Goal: Book appointment/travel/reservation

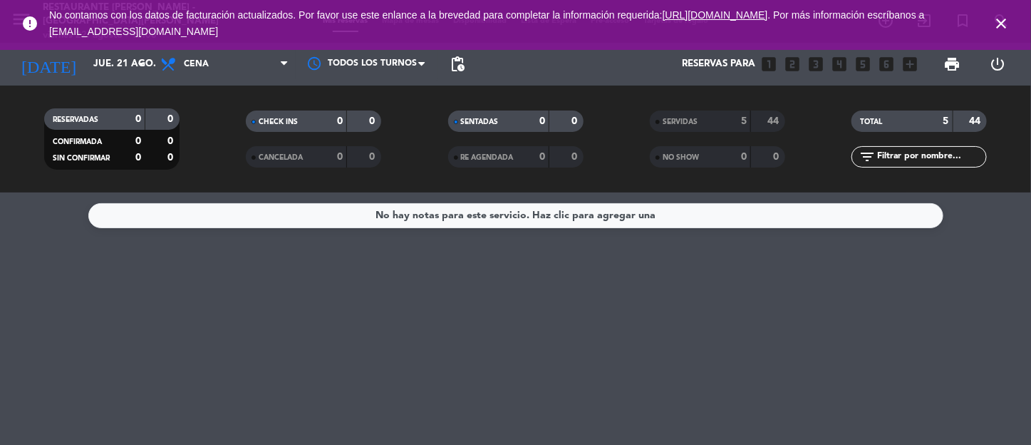
click at [1000, 26] on icon "close" at bounding box center [1000, 23] width 17 height 17
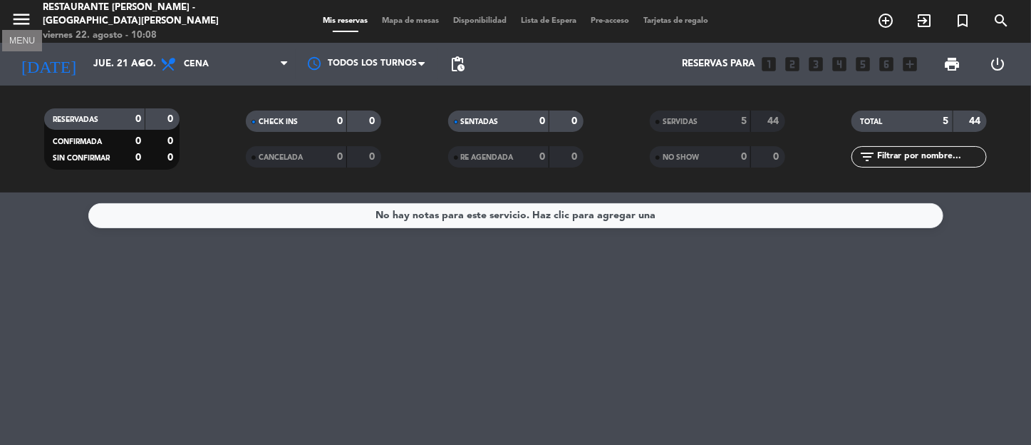
click at [24, 21] on icon "menu" at bounding box center [21, 19] width 21 height 21
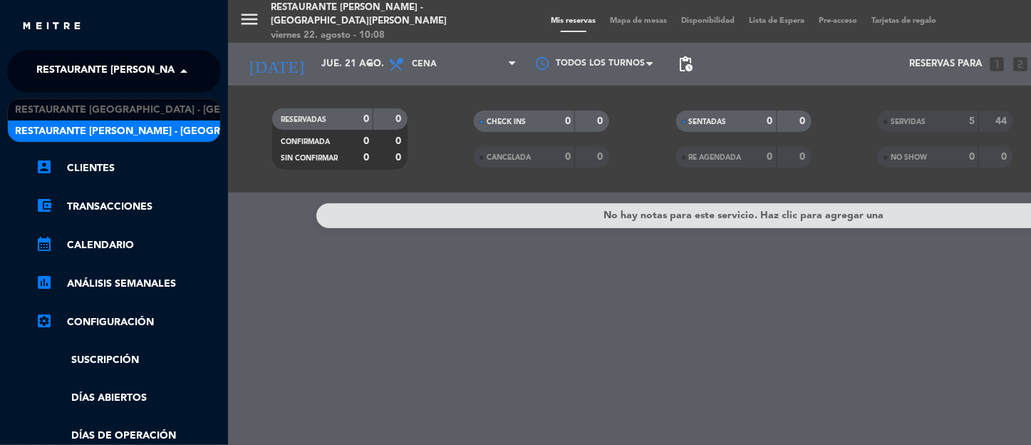
click at [185, 67] on span at bounding box center [187, 71] width 24 height 30
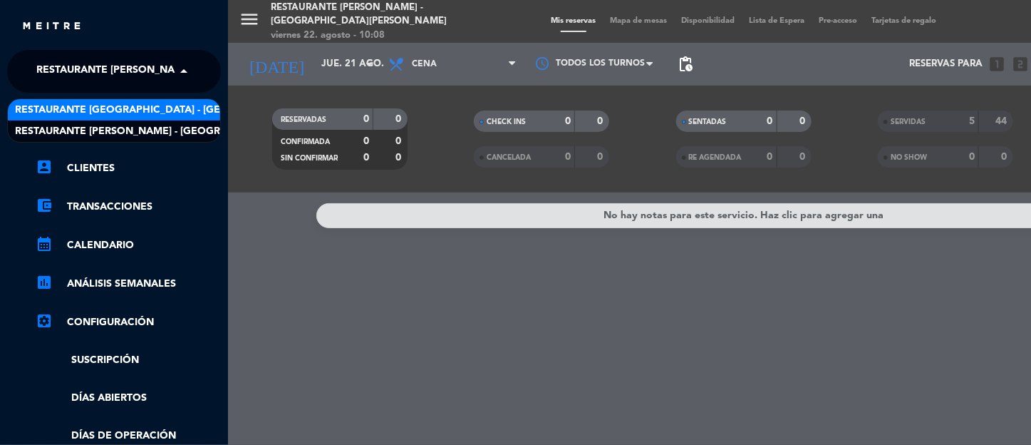
click at [154, 109] on span "Restaurante [GEOGRAPHIC_DATA] - [GEOGRAPHIC_DATA][PERSON_NAME]" at bounding box center [203, 110] width 376 height 16
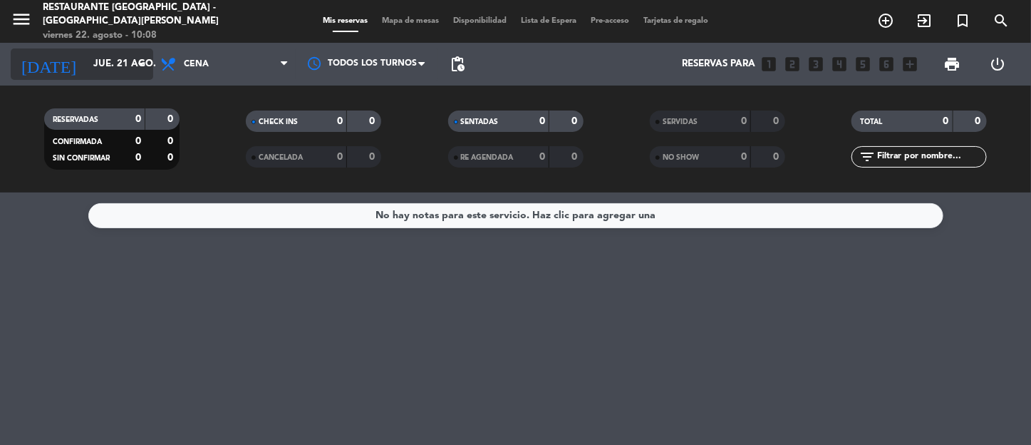
click at [142, 61] on icon "arrow_drop_down" at bounding box center [140, 64] width 17 height 17
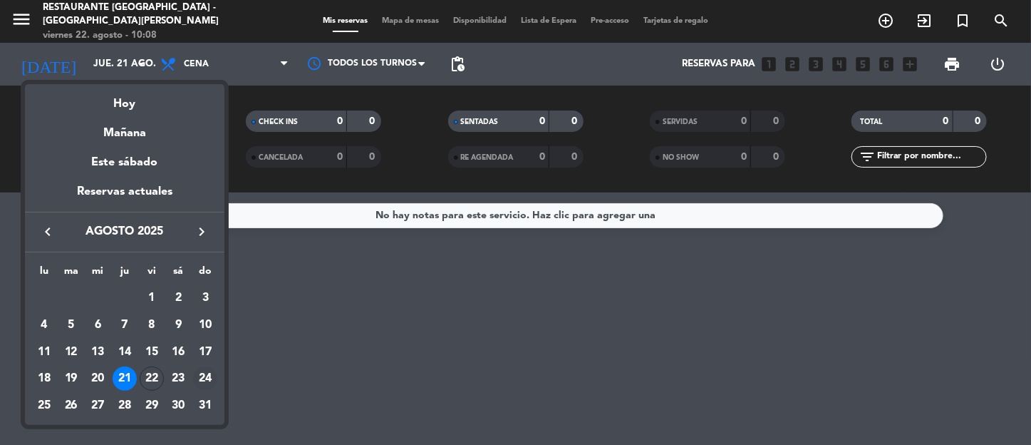
click at [195, 372] on div "24" at bounding box center [205, 378] width 24 height 24
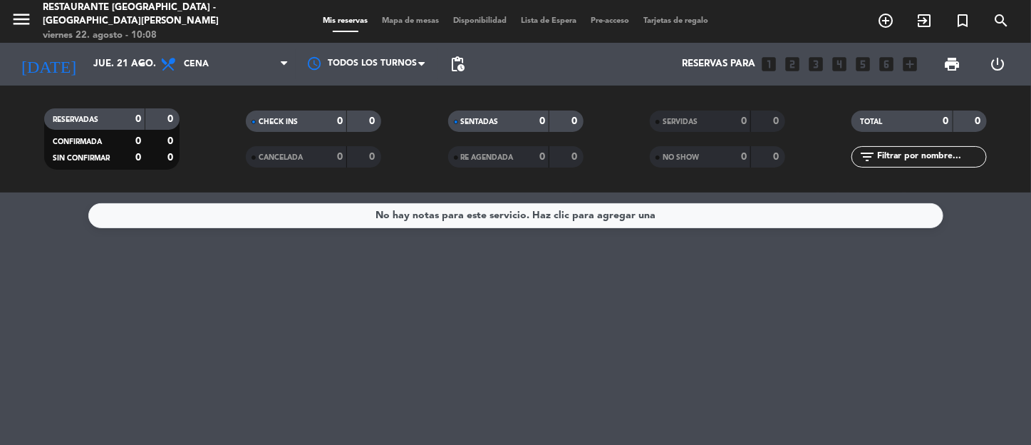
click at [195, 372] on div "No hay notas para este servicio. Haz clic para agregar una" at bounding box center [515, 318] width 1031 height 252
type input "dom. 24 ago."
click at [880, 21] on icon "add_circle_outline" at bounding box center [885, 20] width 17 height 17
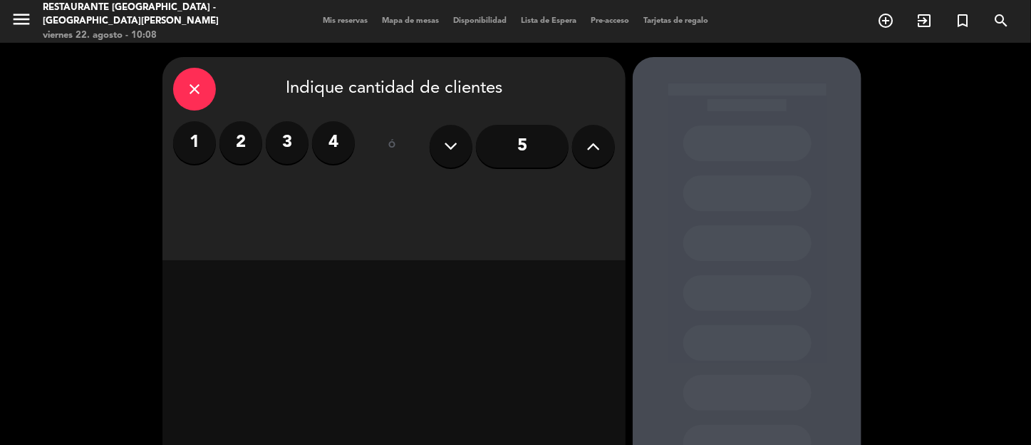
click at [593, 150] on icon at bounding box center [594, 145] width 14 height 21
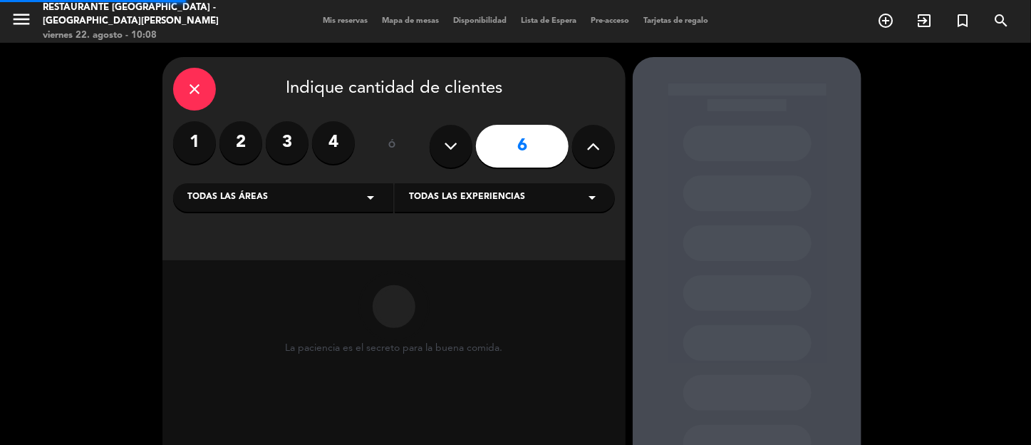
click at [593, 150] on icon at bounding box center [594, 145] width 14 height 21
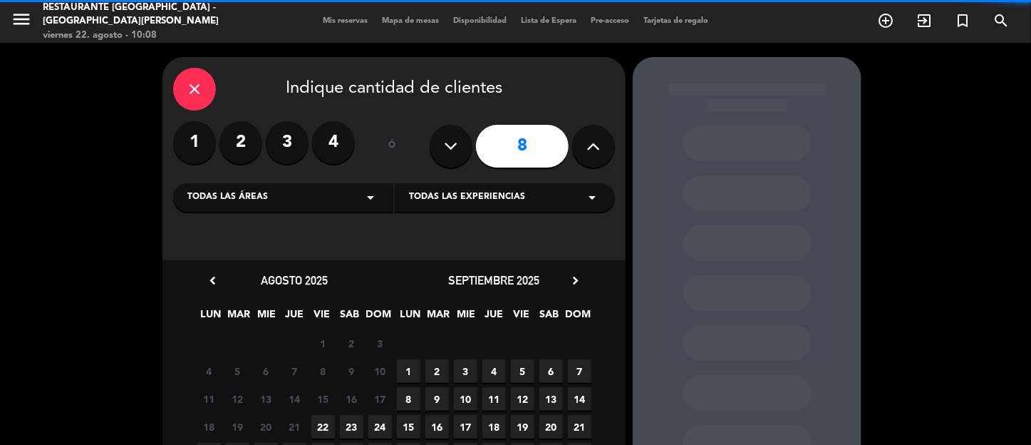
click at [593, 150] on icon at bounding box center [594, 145] width 14 height 21
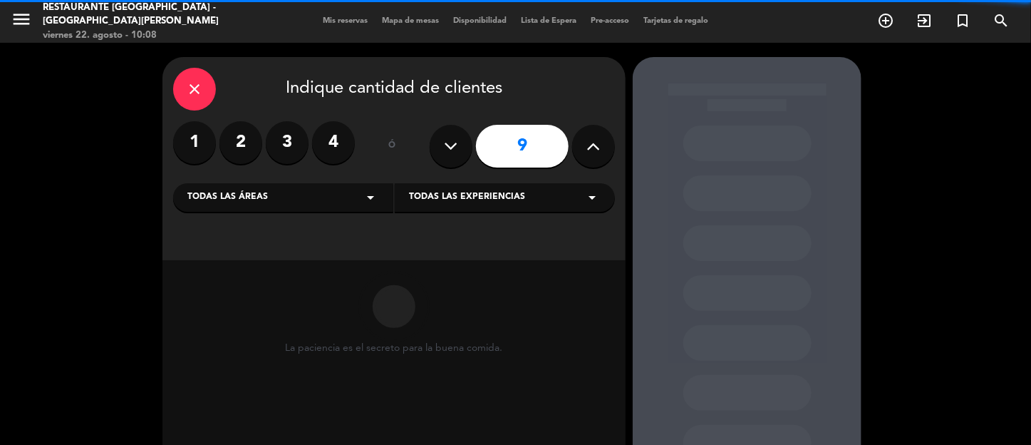
click at [593, 150] on icon at bounding box center [594, 145] width 14 height 21
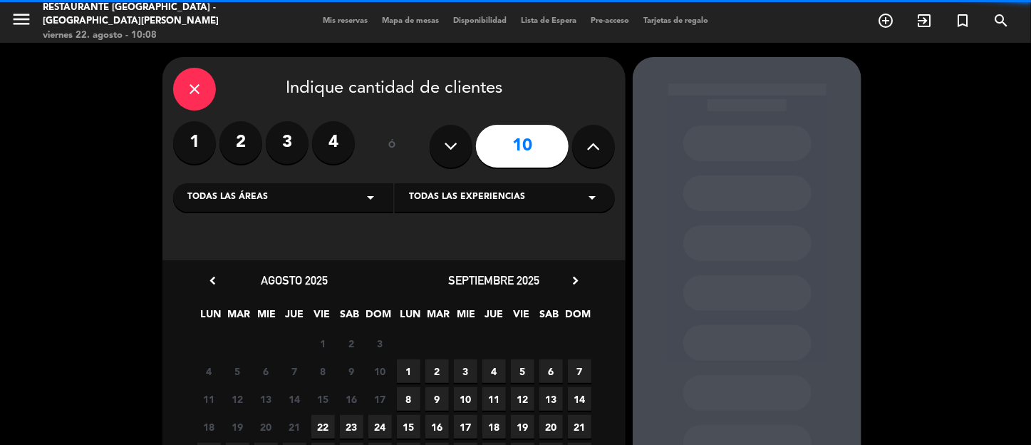
click at [593, 150] on icon at bounding box center [594, 145] width 14 height 21
type input "11"
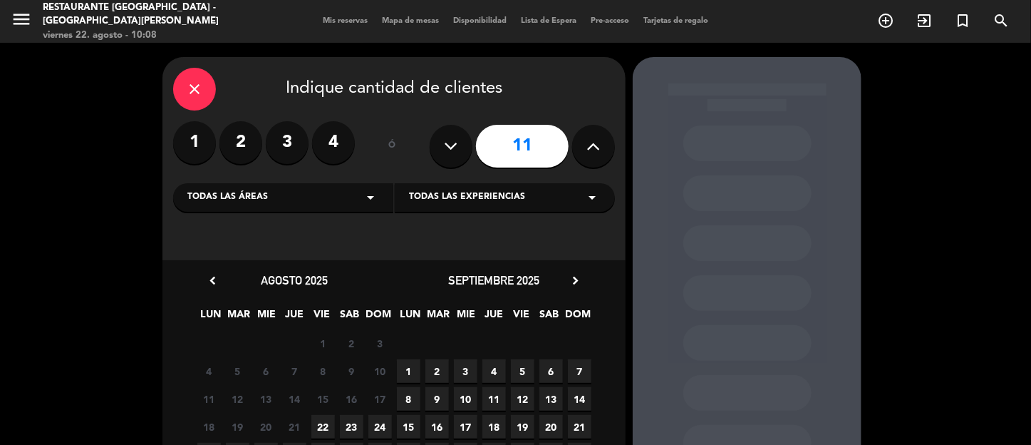
scroll to position [137, 0]
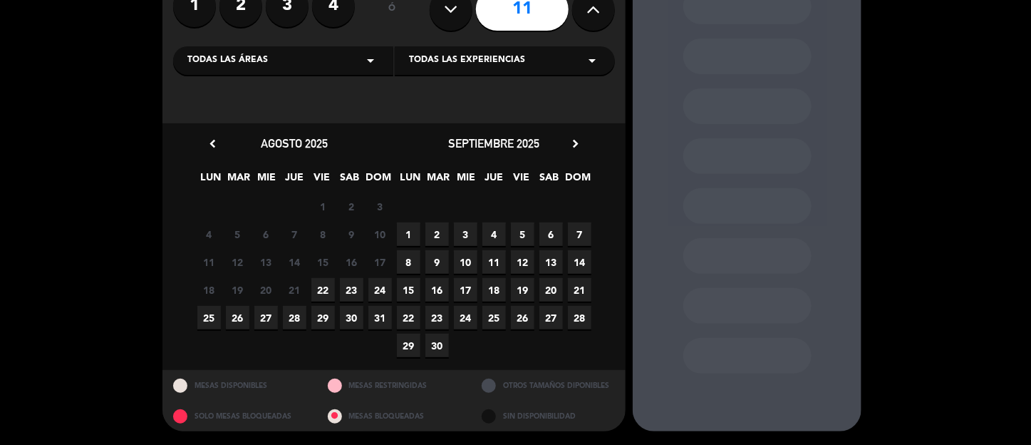
click at [378, 290] on span "24" at bounding box center [380, 290] width 24 height 24
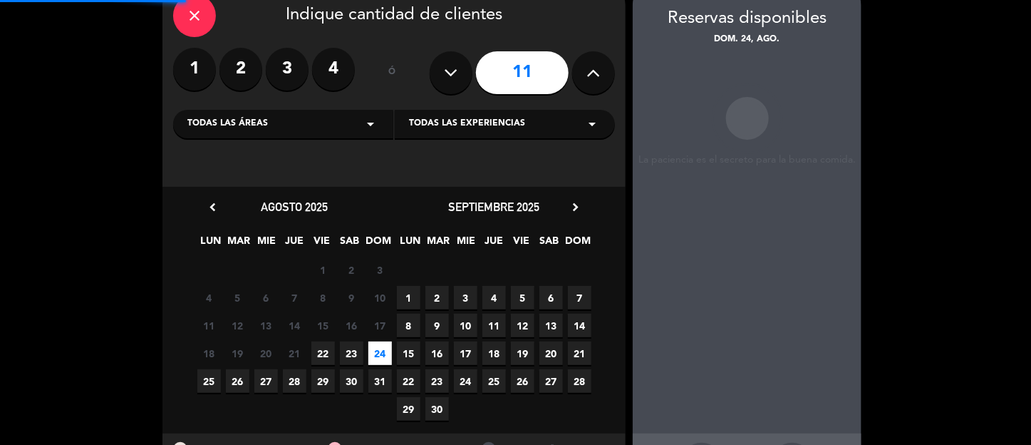
scroll to position [57, 0]
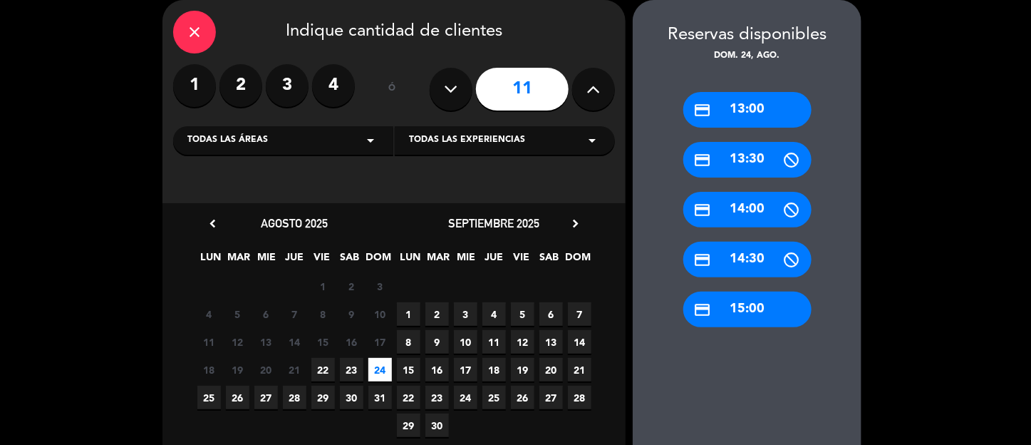
click at [754, 116] on div "credit_card 13:00" at bounding box center [747, 110] width 128 height 36
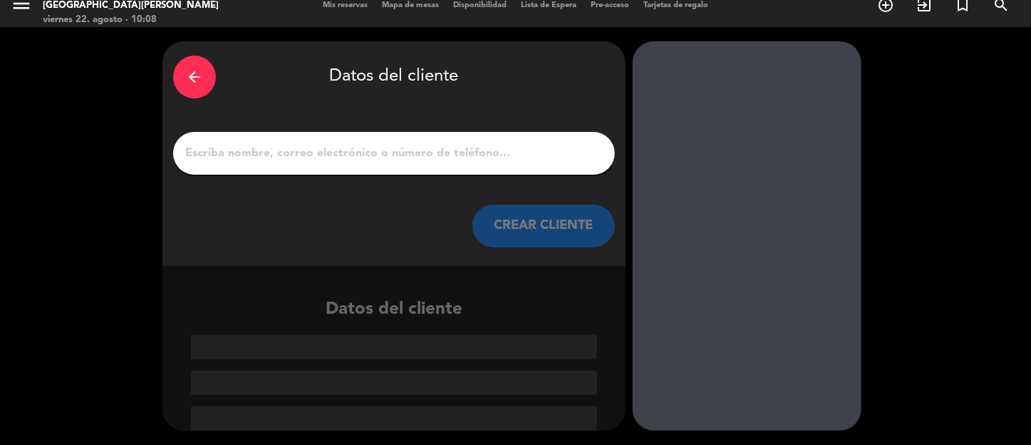
click at [308, 150] on input "1" at bounding box center [394, 153] width 420 height 20
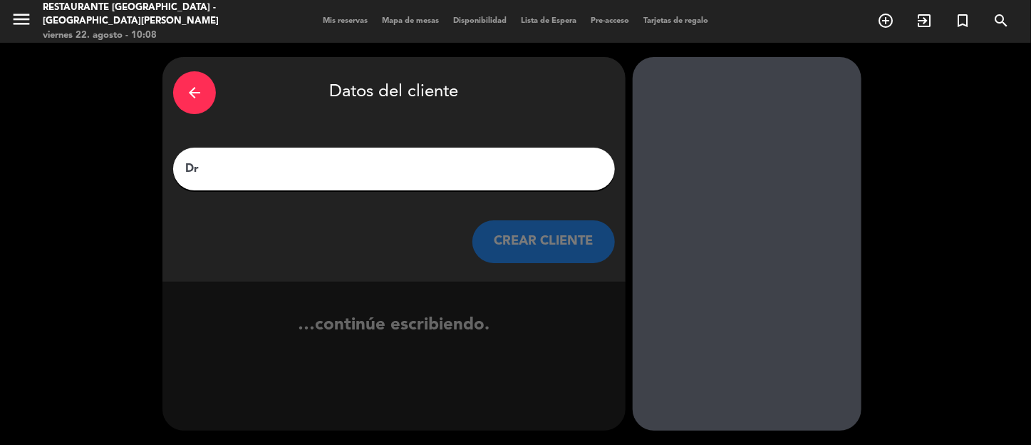
scroll to position [0, 0]
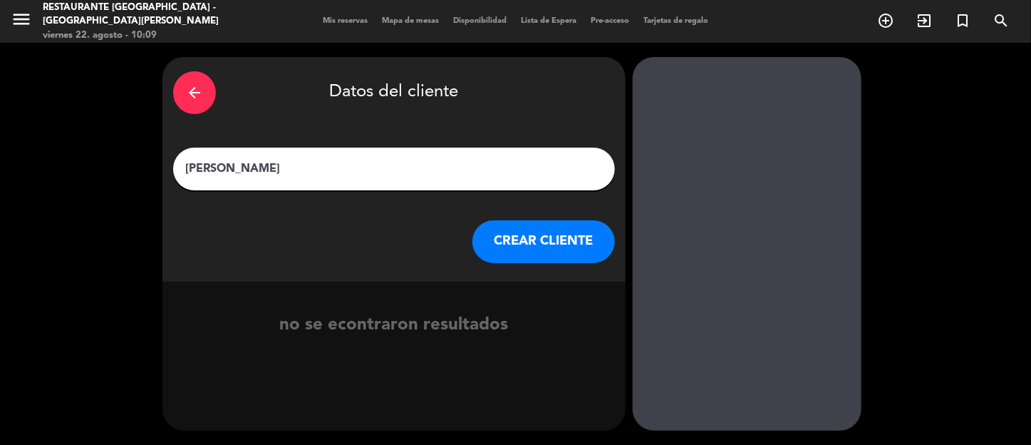
type input "[PERSON_NAME]"
click at [499, 243] on button "CREAR CLIENTE" at bounding box center [543, 241] width 142 height 43
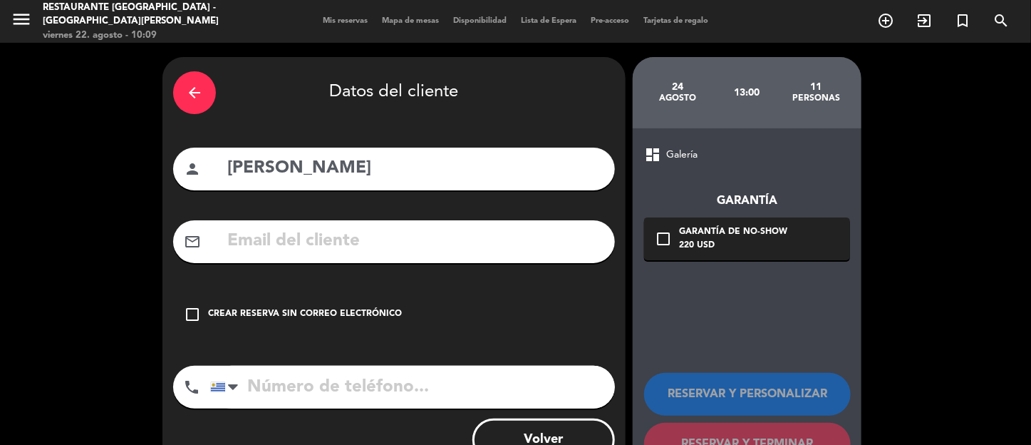
drag, startPoint x: 189, startPoint y: 308, endPoint x: 212, endPoint y: 329, distance: 31.2
click at [189, 308] on icon "check_box_outline_blank" at bounding box center [192, 314] width 17 height 17
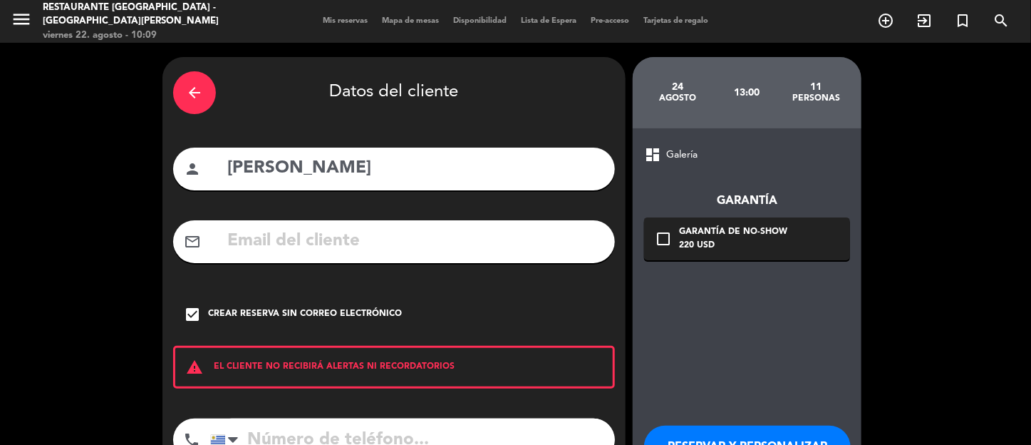
scroll to position [105, 0]
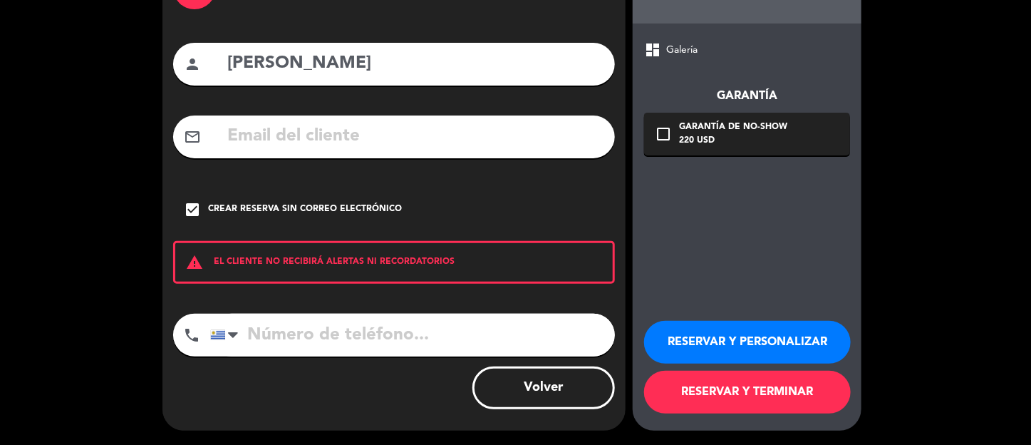
click at [377, 333] on input "tel" at bounding box center [412, 334] width 405 height 43
type input "92402228"
click at [727, 333] on button "RESERVAR Y PERSONALIZAR" at bounding box center [747, 342] width 207 height 43
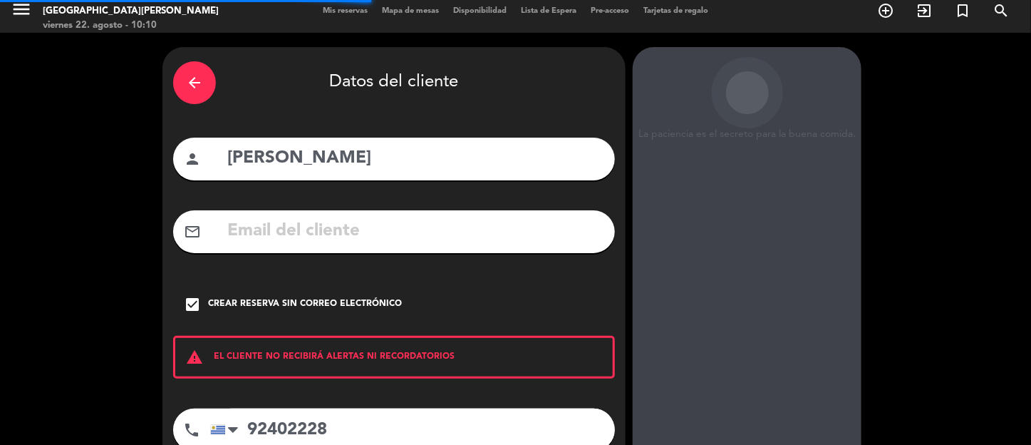
scroll to position [0, 0]
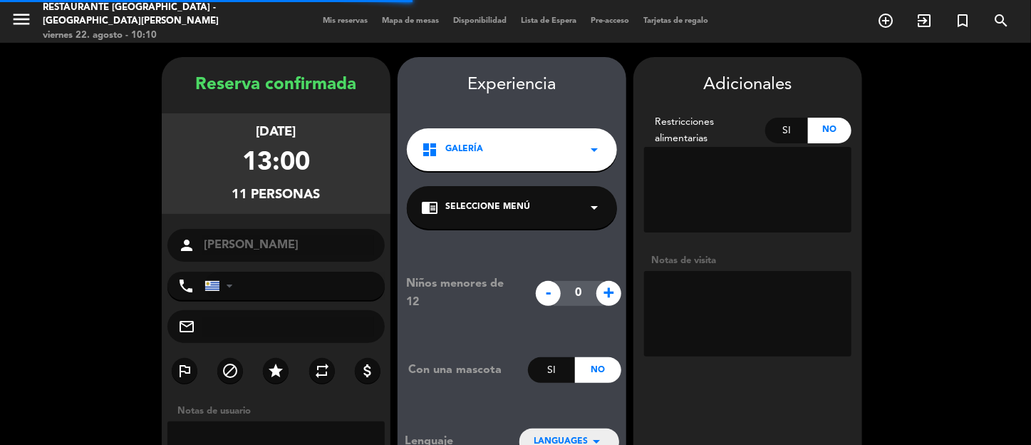
type input "[PHONE_NUMBER]"
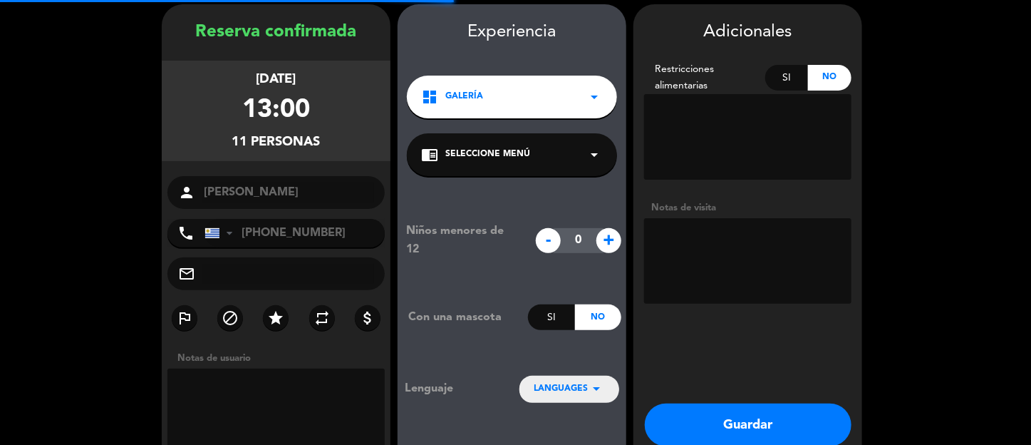
scroll to position [57, 0]
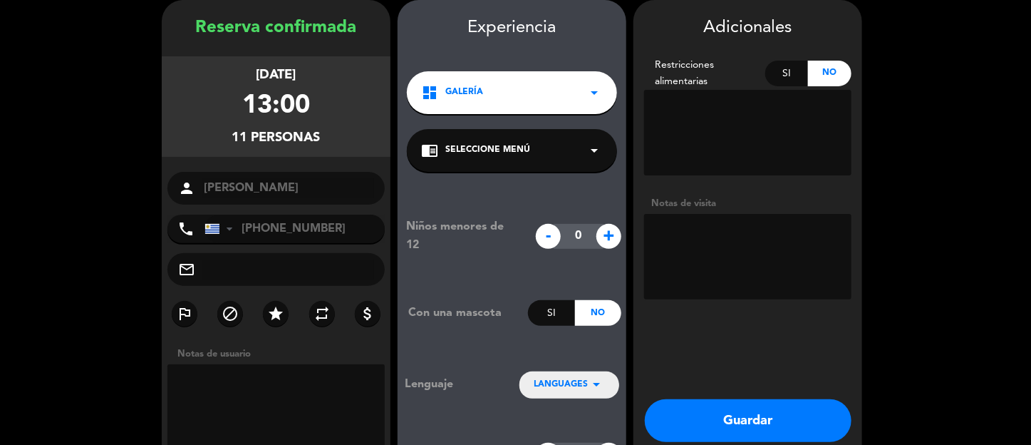
click at [752, 423] on button "Guardar" at bounding box center [748, 420] width 207 height 43
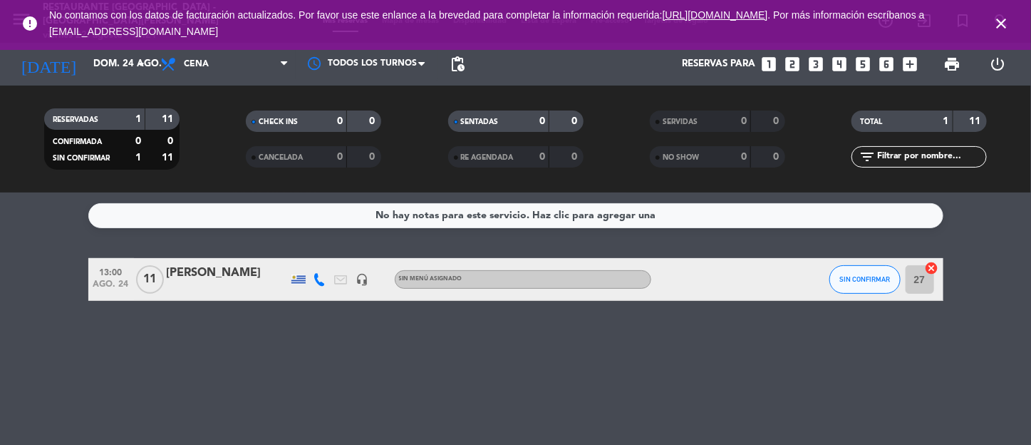
click at [1004, 21] on icon "close" at bounding box center [1000, 23] width 17 height 17
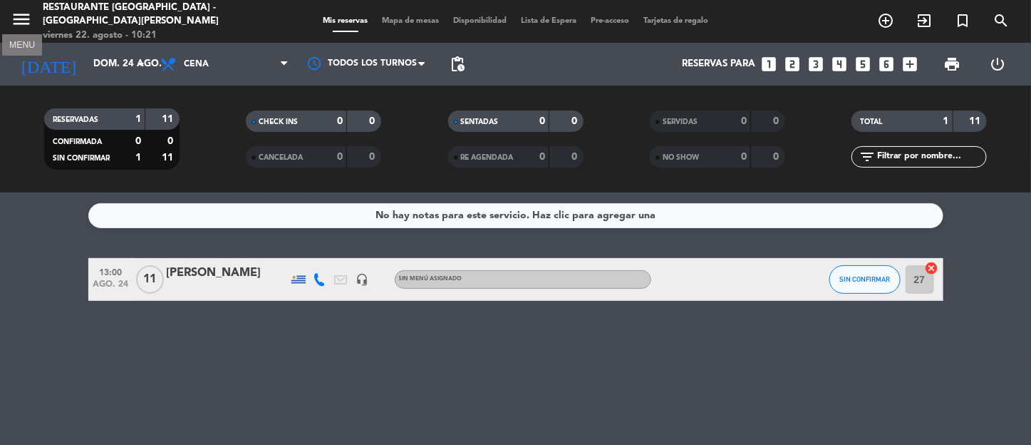
click at [18, 19] on icon "menu" at bounding box center [21, 19] width 21 height 21
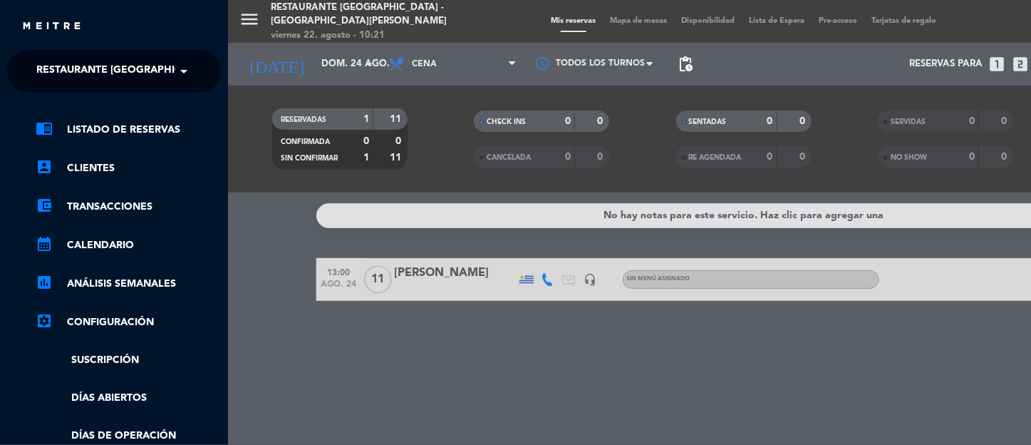
click at [179, 71] on span at bounding box center [187, 71] width 24 height 30
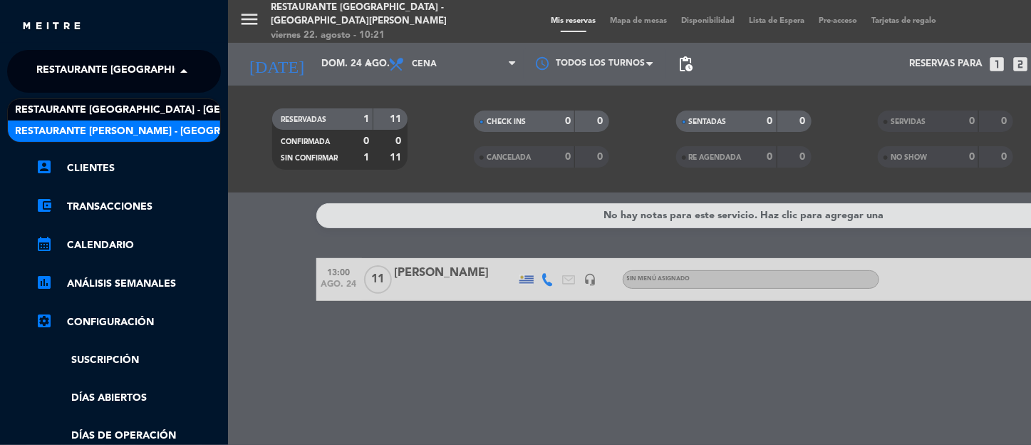
click at [144, 125] on span "Restaurante [PERSON_NAME] - [GEOGRAPHIC_DATA][PERSON_NAME]" at bounding box center [191, 131] width 353 height 16
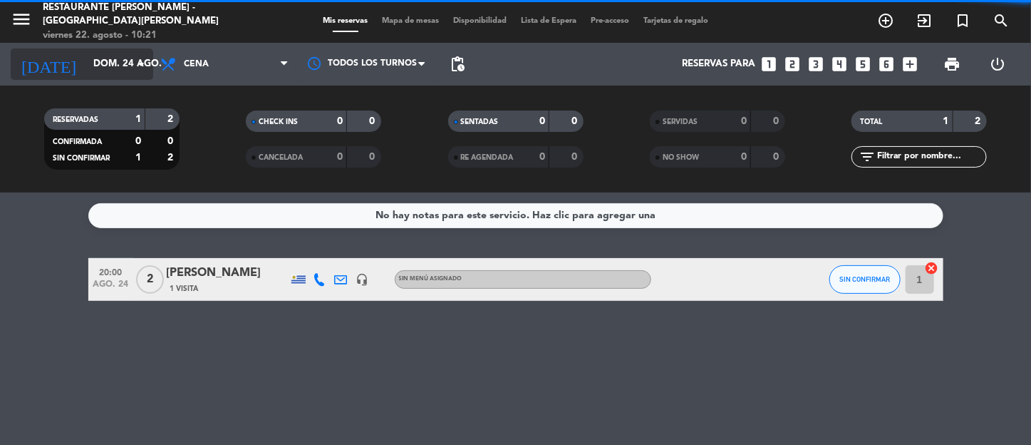
click at [137, 63] on icon "arrow_drop_down" at bounding box center [140, 64] width 17 height 17
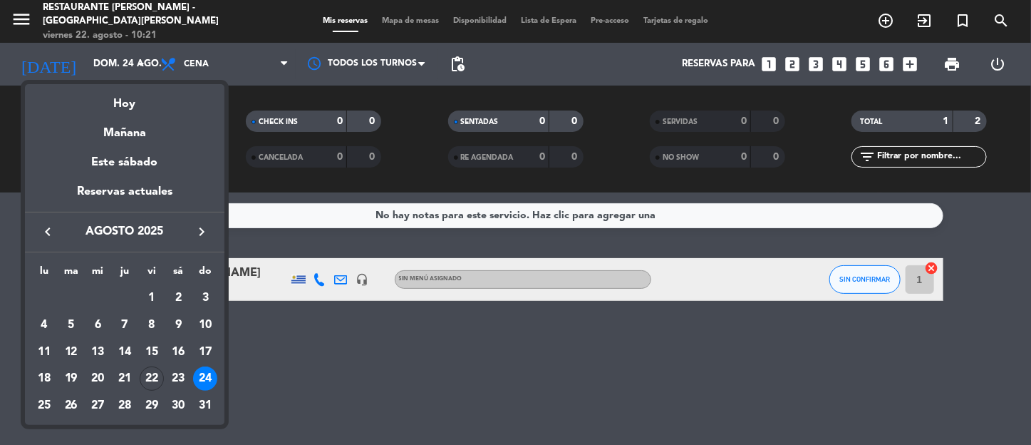
click at [148, 373] on div "22" at bounding box center [152, 378] width 24 height 24
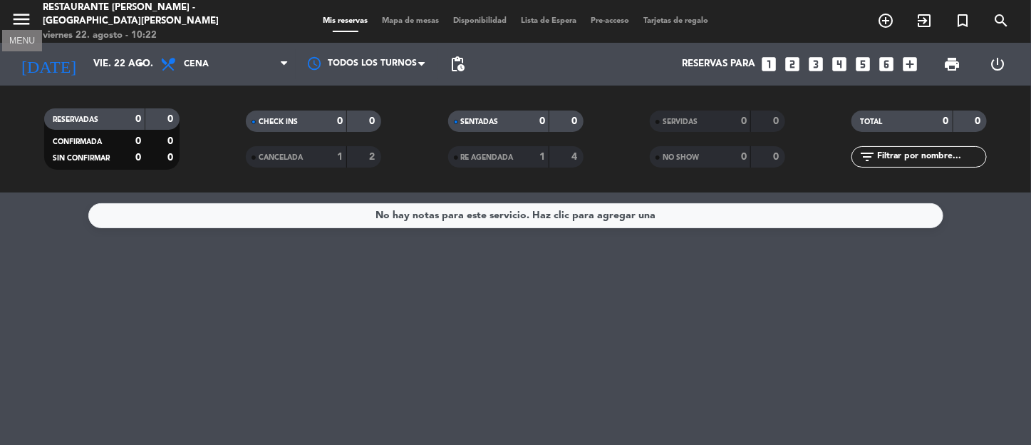
click at [24, 16] on icon "menu" at bounding box center [21, 19] width 21 height 21
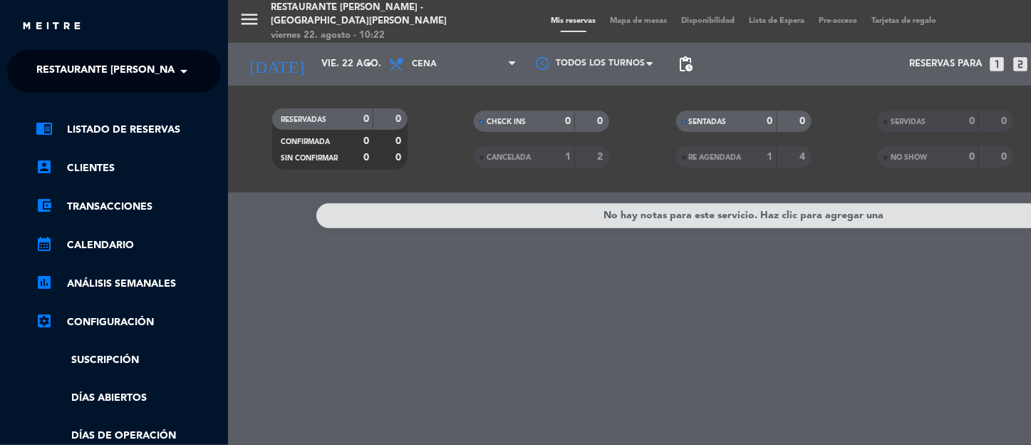
click at [182, 71] on span at bounding box center [187, 71] width 24 height 30
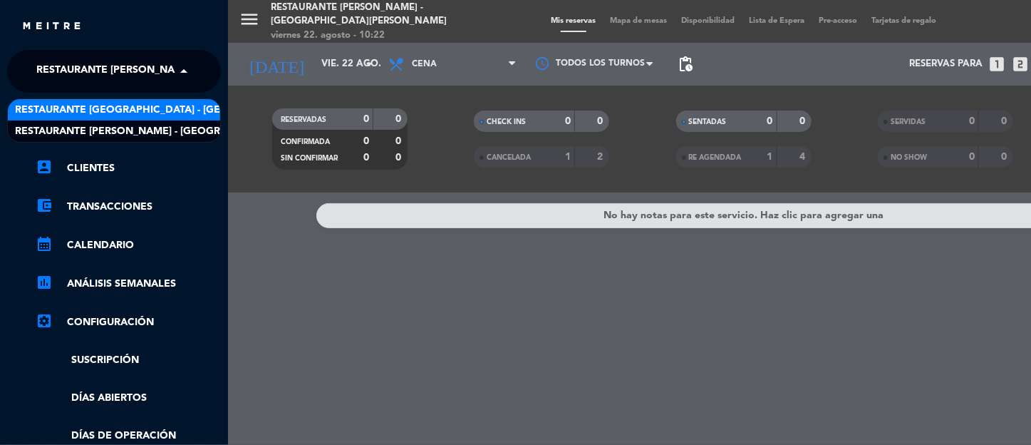
click at [160, 112] on span "Restaurante [GEOGRAPHIC_DATA] - [GEOGRAPHIC_DATA][PERSON_NAME]" at bounding box center [203, 110] width 376 height 16
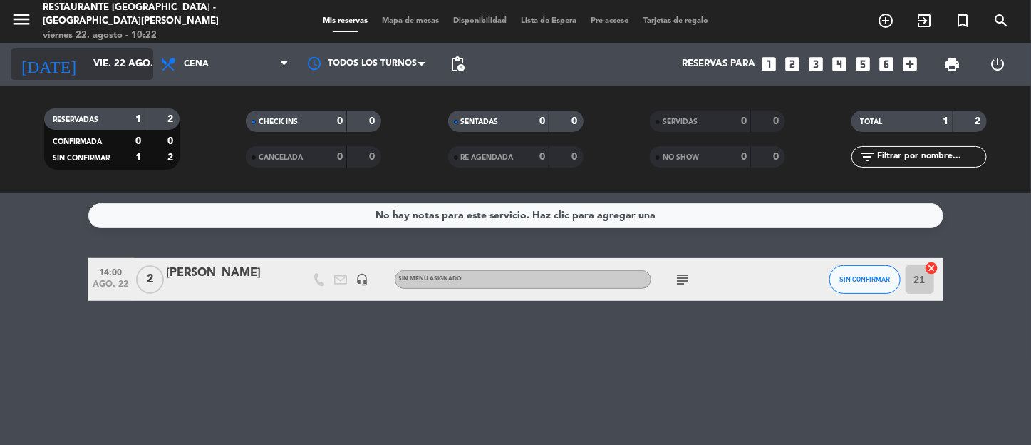
click at [148, 63] on icon "arrow_drop_down" at bounding box center [140, 64] width 17 height 17
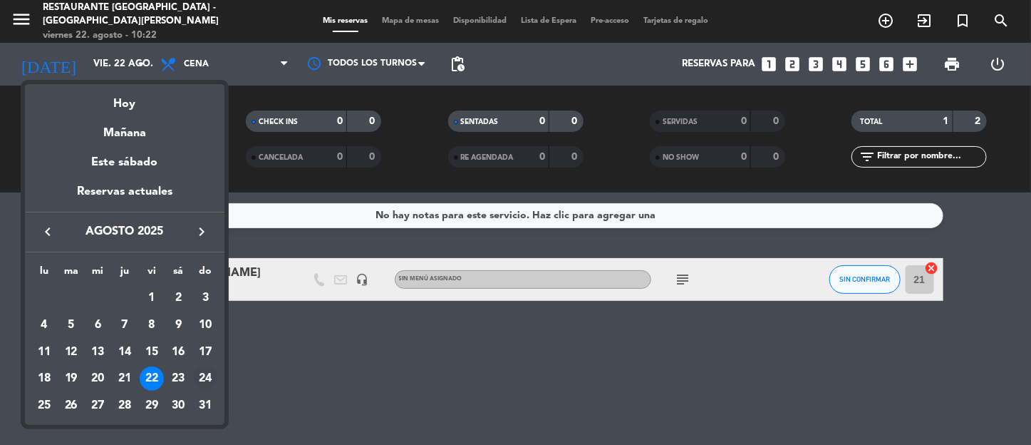
click at [196, 374] on div "24" at bounding box center [205, 378] width 24 height 24
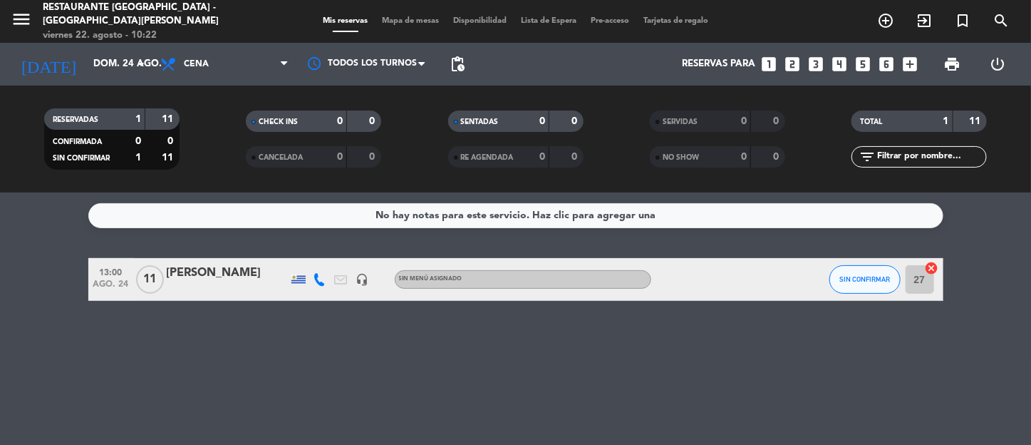
click at [219, 274] on div "[PERSON_NAME]" at bounding box center [227, 273] width 121 height 19
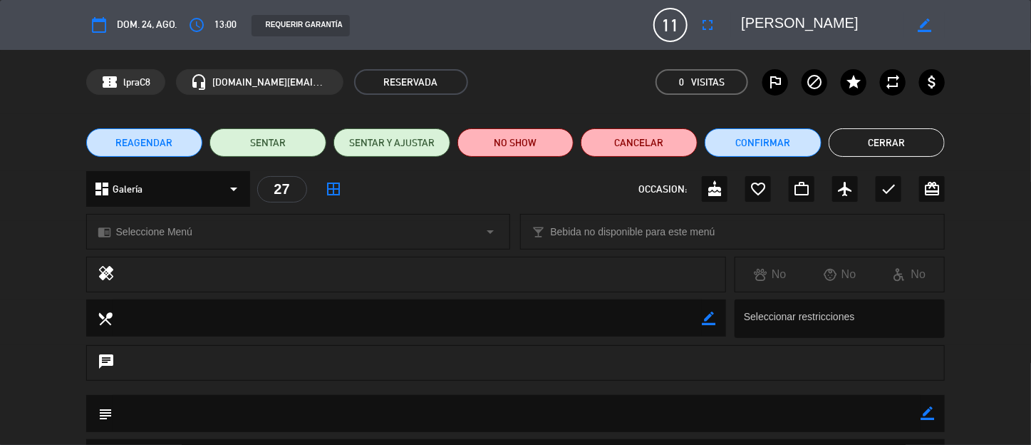
click at [912, 134] on button "Cerrar" at bounding box center [886, 142] width 117 height 28
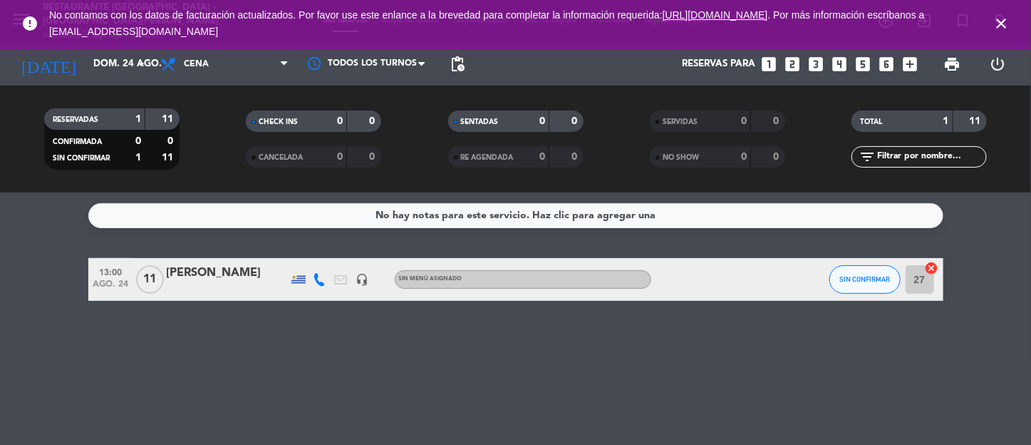
click at [972, 301] on div "No hay notas para este servicio. Haz clic para agregar una 13:00 [DATE] [PERSON…" at bounding box center [515, 318] width 1031 height 252
drag, startPoint x: 986, startPoint y: 184, endPoint x: 766, endPoint y: 306, distance: 251.0
click at [986, 184] on div "RESERVADAS 1 11 CONFIRMADA 0 0 SIN CONFIRMAR 1 11 CHECK INS 0 0 CANCELADA 0 0 S…" at bounding box center [515, 138] width 1031 height 107
click at [140, 65] on icon "arrow_drop_down" at bounding box center [140, 64] width 17 height 17
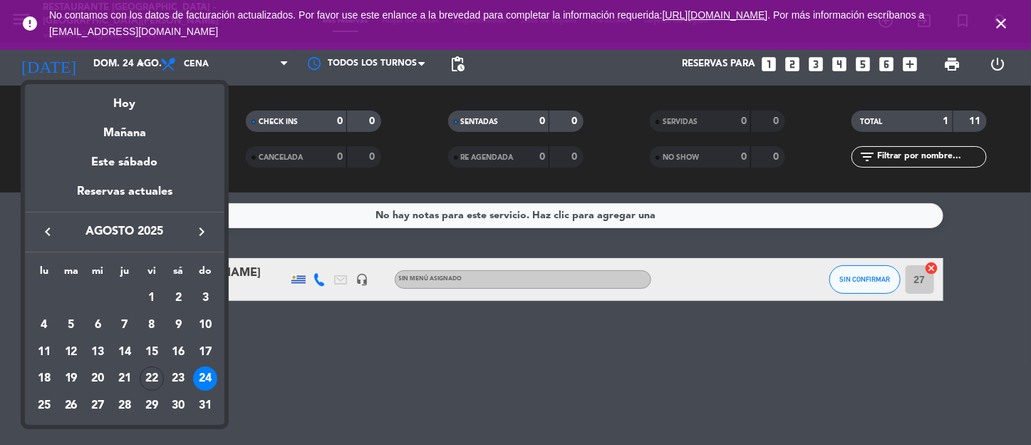
click at [404, 380] on div at bounding box center [515, 222] width 1031 height 445
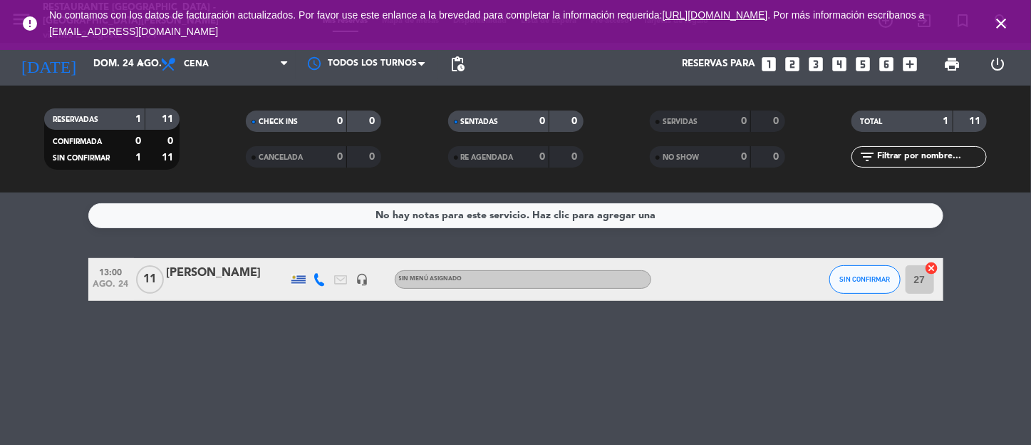
click at [1004, 24] on icon "close" at bounding box center [1000, 23] width 17 height 17
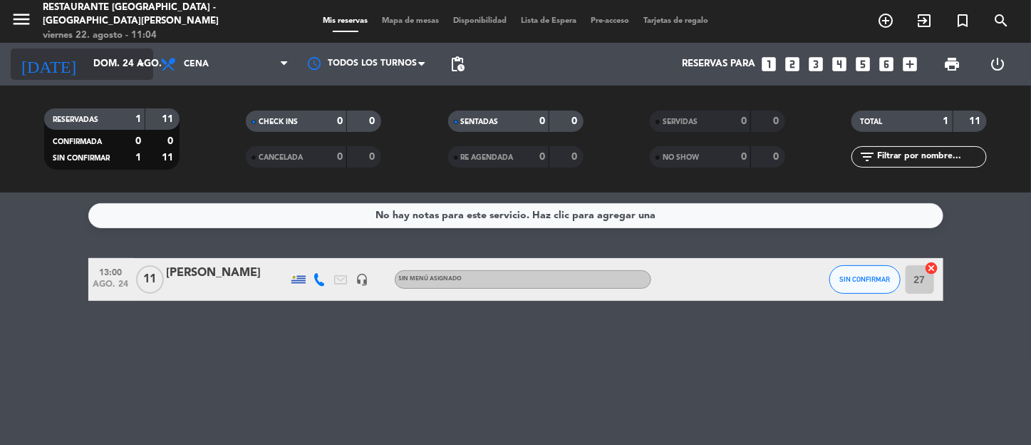
click at [140, 60] on icon "arrow_drop_down" at bounding box center [140, 64] width 17 height 17
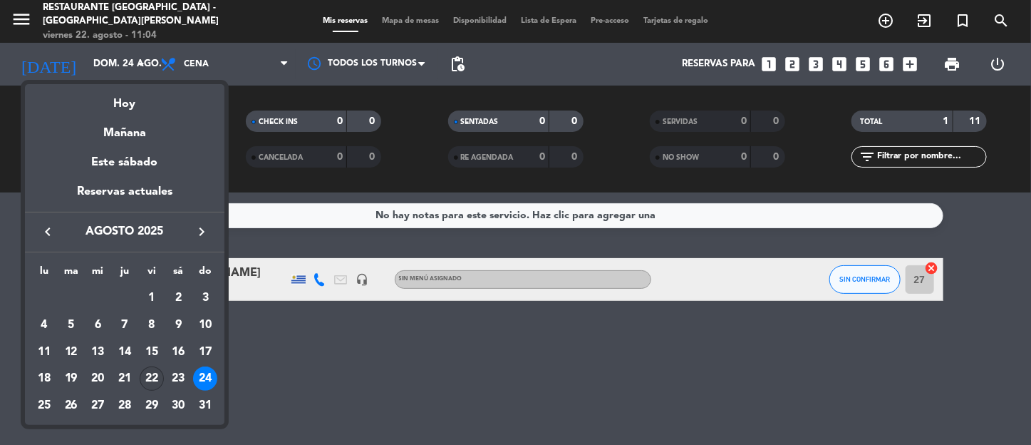
click at [151, 375] on div "22" at bounding box center [152, 378] width 24 height 24
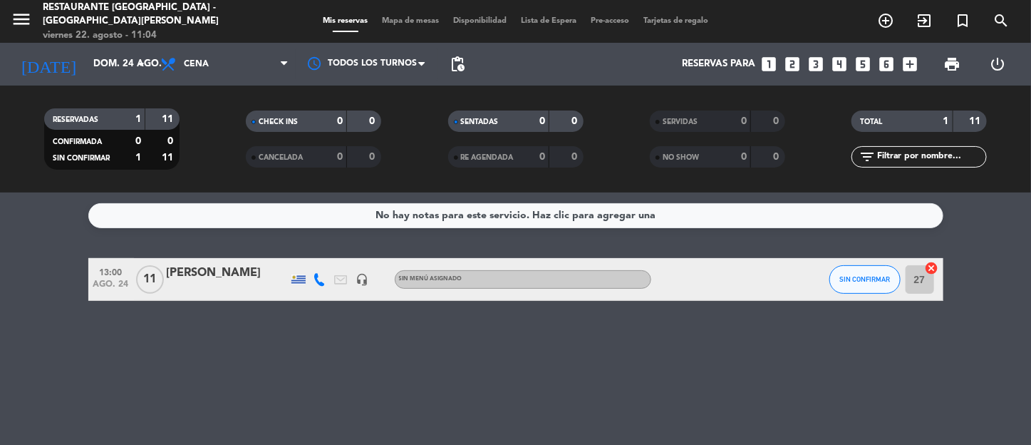
type input "vie. 22 ago."
click at [14, 12] on icon "menu" at bounding box center [21, 19] width 21 height 21
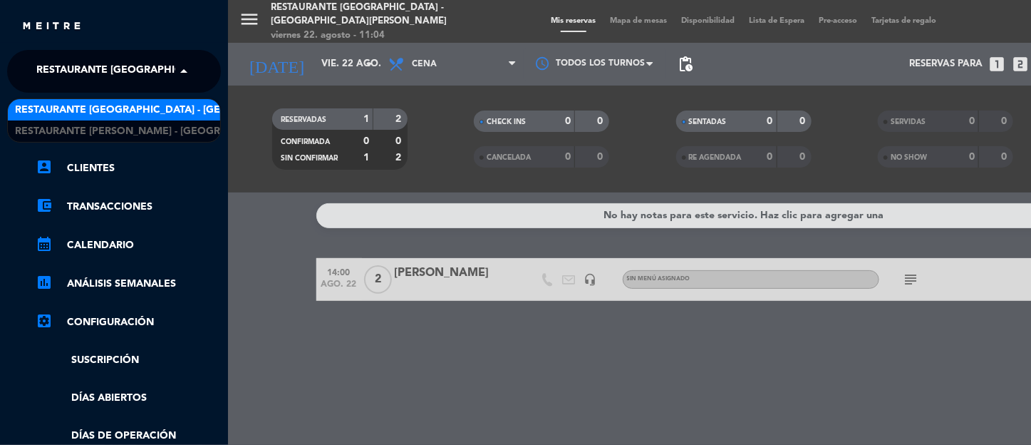
click at [176, 67] on span at bounding box center [187, 71] width 24 height 30
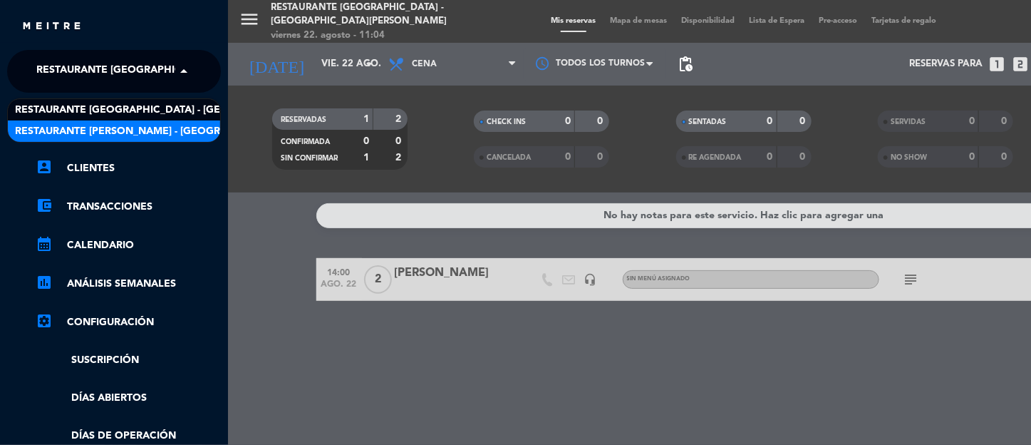
click at [157, 127] on span "Restaurante [PERSON_NAME] - [GEOGRAPHIC_DATA][PERSON_NAME]" at bounding box center [191, 131] width 353 height 16
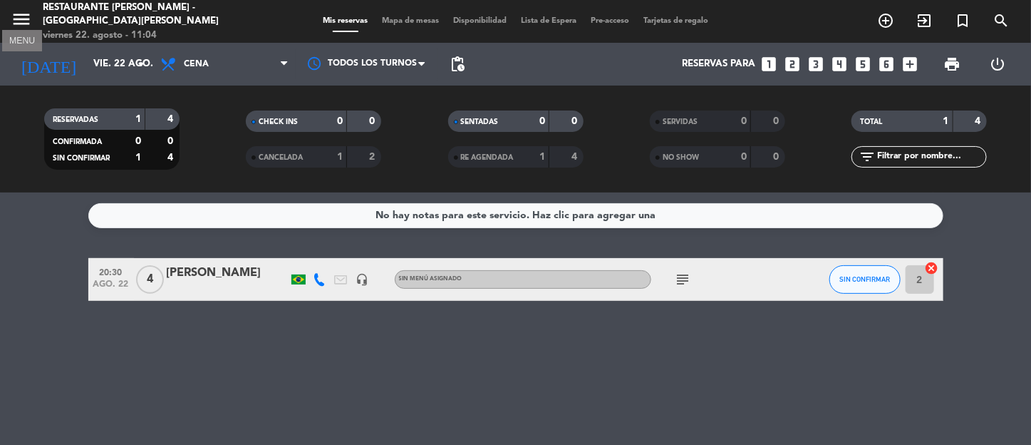
click at [27, 20] on icon "menu" at bounding box center [21, 19] width 21 height 21
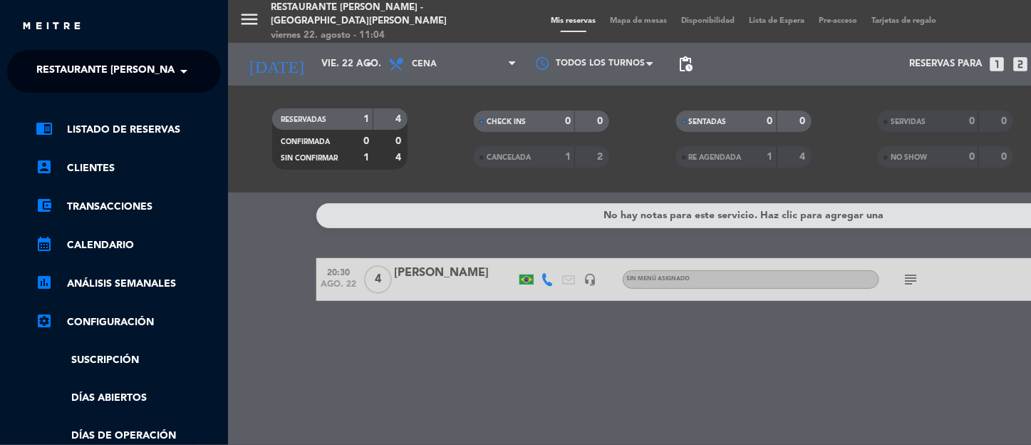
click at [259, 27] on div "menu Restaurante [GEOGRAPHIC_DATA] - [GEOGRAPHIC_DATA][PERSON_NAME] [DATE] 22. …" at bounding box center [743, 222] width 1031 height 445
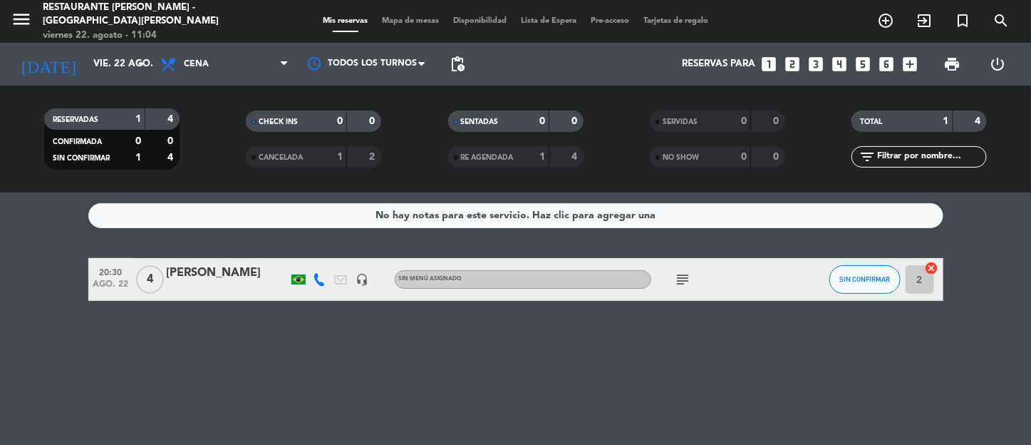
click at [243, 269] on div "[PERSON_NAME]" at bounding box center [227, 273] width 121 height 19
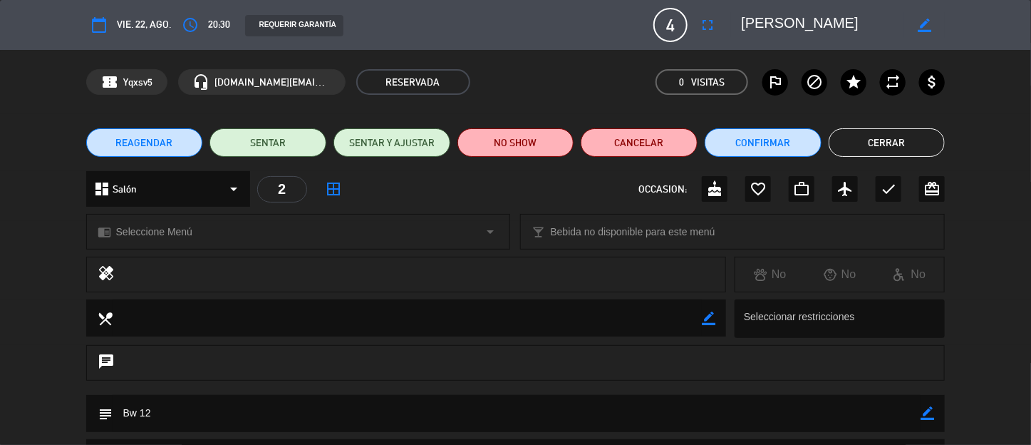
click at [894, 148] on button "Cerrar" at bounding box center [886, 142] width 117 height 28
